Goal: Task Accomplishment & Management: Complete application form

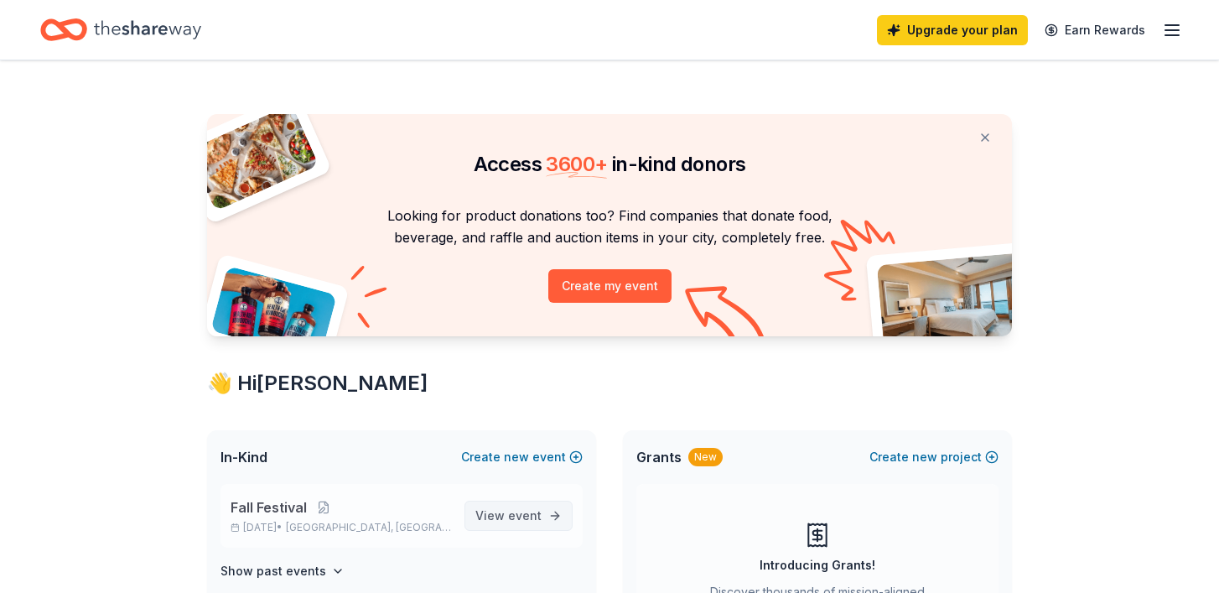
click at [559, 501] on link "View event" at bounding box center [519, 516] width 108 height 30
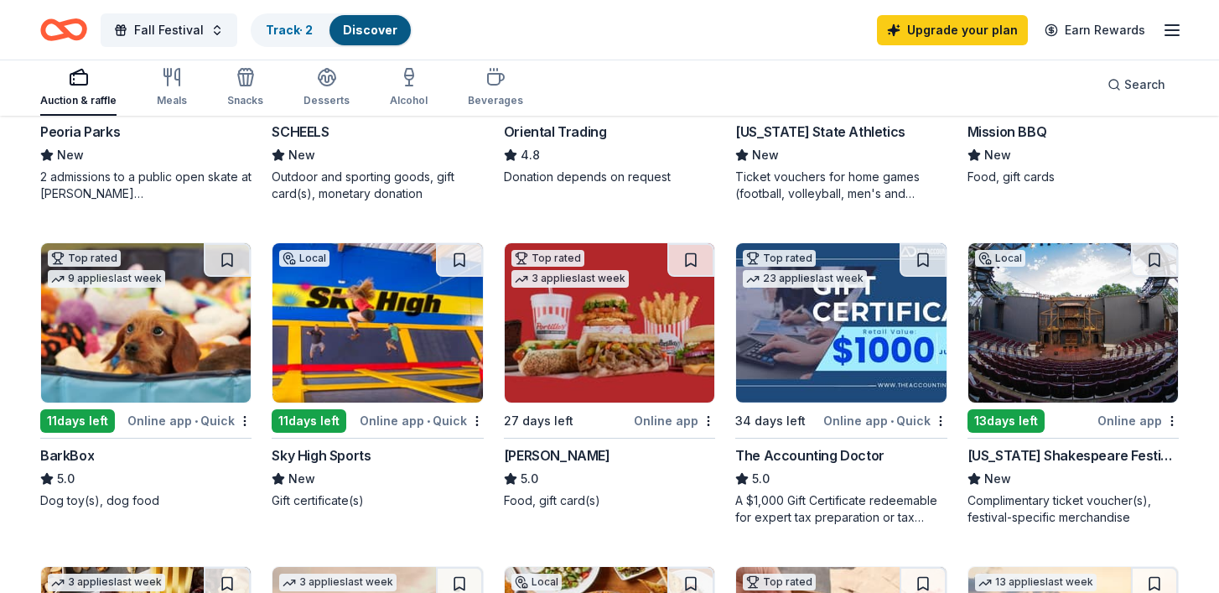
scroll to position [389, 0]
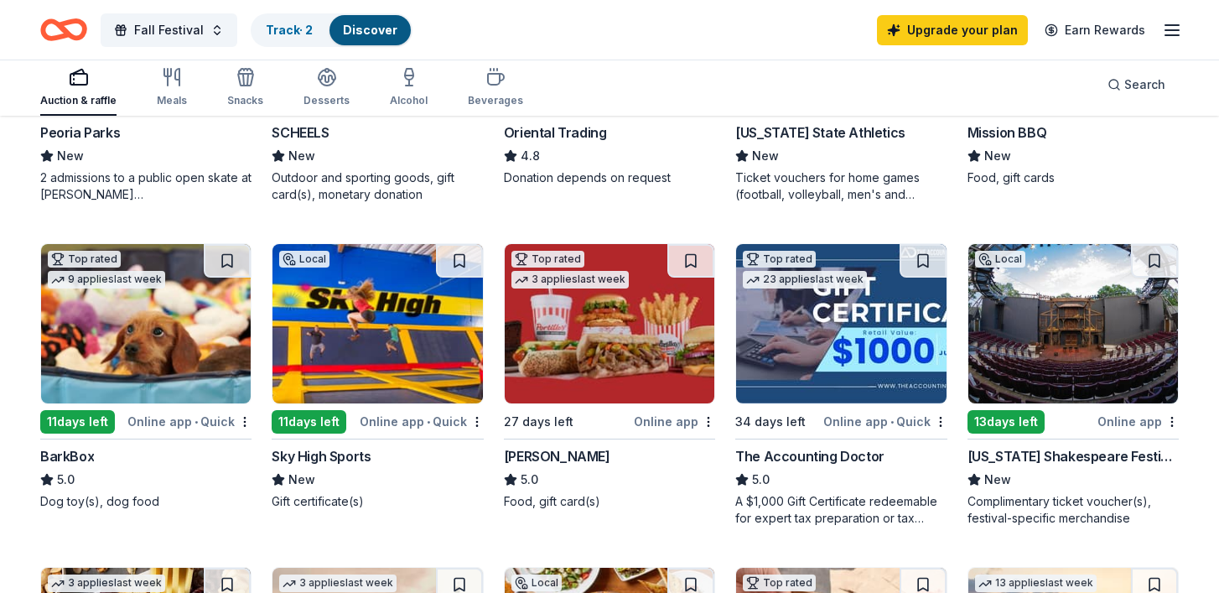
click at [593, 244] on img at bounding box center [610, 323] width 210 height 159
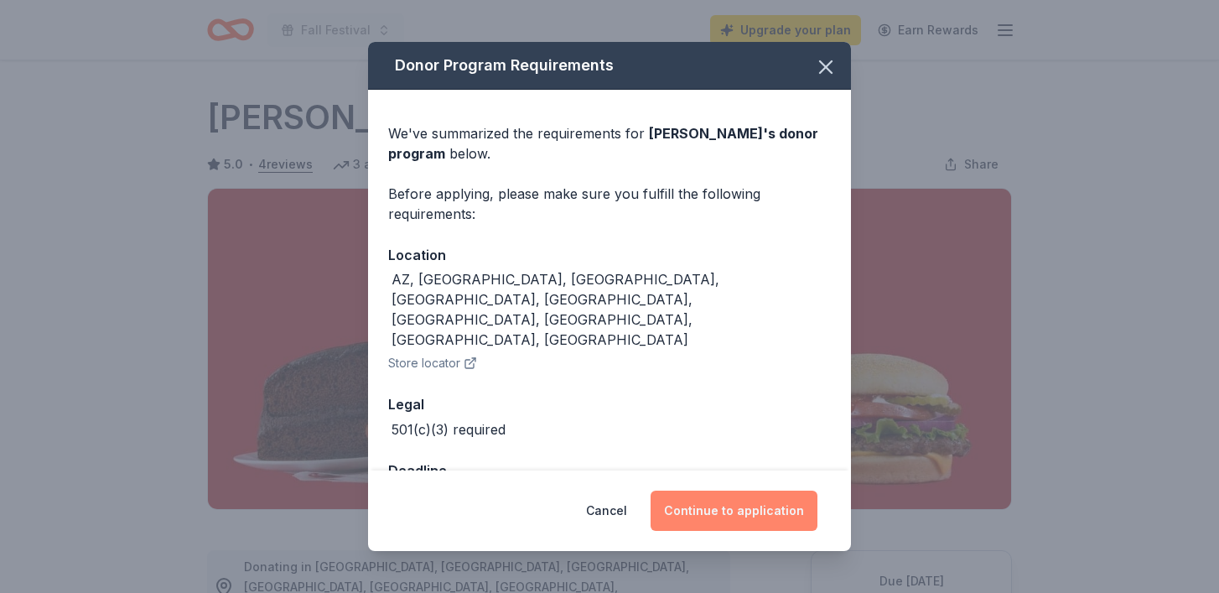
click at [707, 491] on button "Continue to application" at bounding box center [734, 511] width 167 height 40
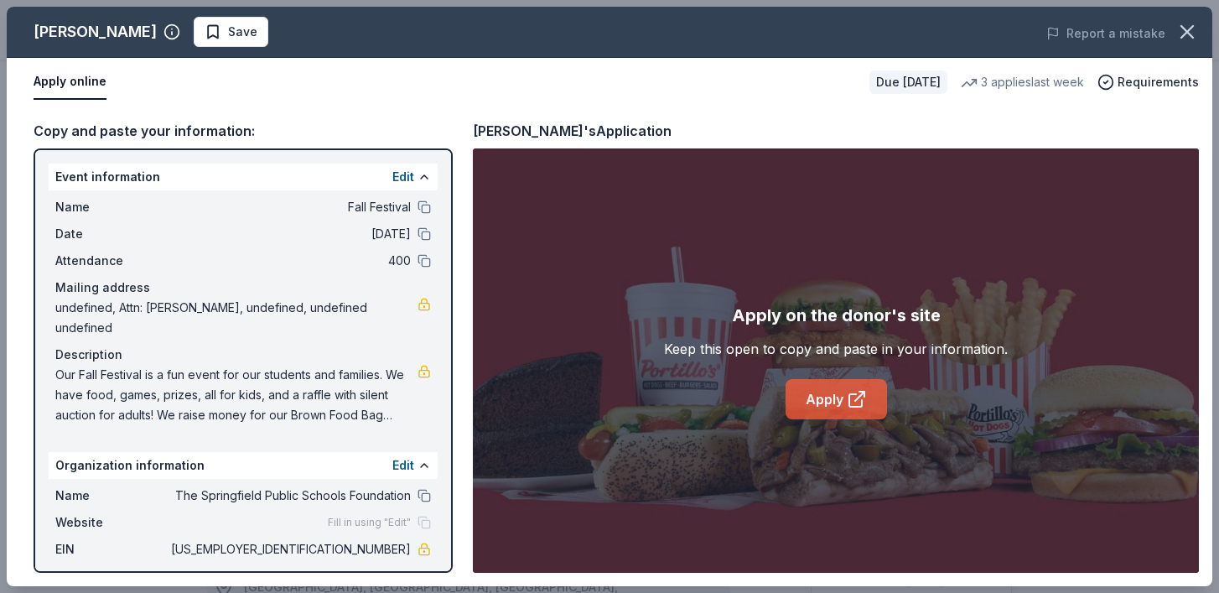
click at [828, 379] on link "Apply" at bounding box center [836, 399] width 101 height 40
